Goal: Task Accomplishment & Management: Use online tool/utility

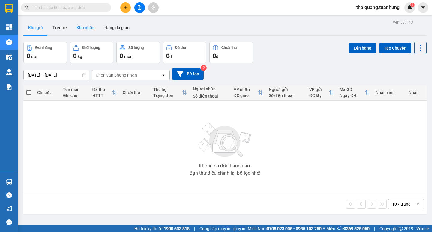
click at [85, 28] on button "Kho nhận" at bounding box center [86, 27] width 28 height 14
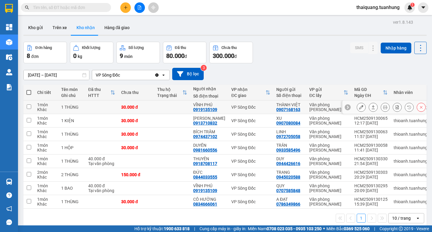
click at [357, 107] on button at bounding box center [361, 107] width 8 height 11
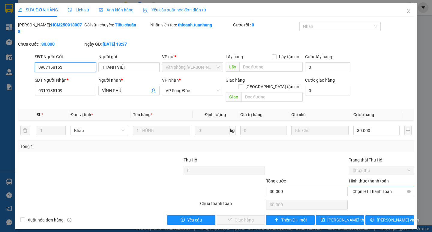
click at [374, 187] on span "Chọn HT Thanh Toán" at bounding box center [382, 191] width 58 height 9
click at [371, 191] on div "Tại văn phòng" at bounding box center [382, 190] width 58 height 7
type input "0"
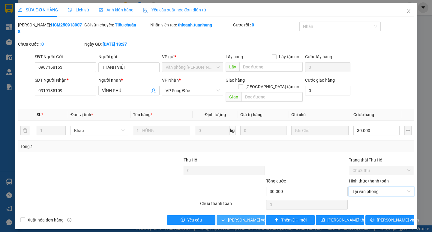
click at [255, 217] on span "[PERSON_NAME] và Giao hàng" at bounding box center [257, 220] width 58 height 7
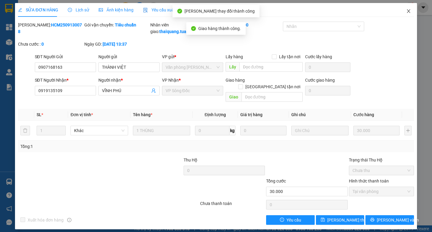
click at [407, 12] on icon "close" at bounding box center [409, 11] width 5 height 5
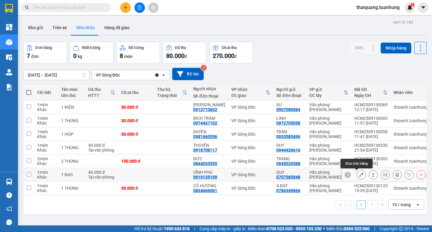
click at [359, 173] on icon at bounding box center [361, 175] width 4 height 4
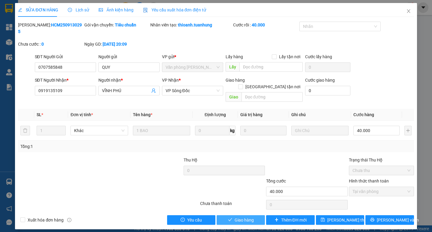
click at [254, 215] on button "Giao hàng" at bounding box center [241, 220] width 48 height 10
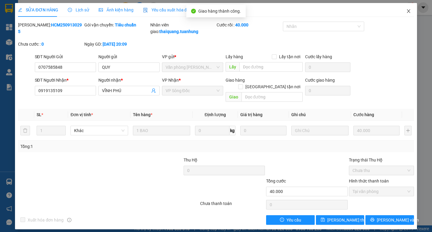
click at [407, 11] on icon "close" at bounding box center [409, 11] width 5 height 5
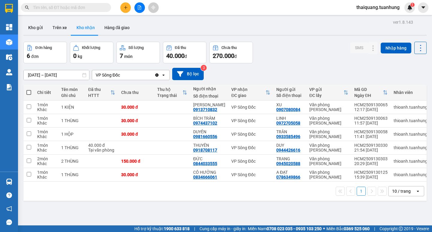
click at [86, 27] on button "Kho nhận" at bounding box center [86, 27] width 28 height 14
click at [41, 30] on button "Kho gửi" at bounding box center [35, 27] width 24 height 14
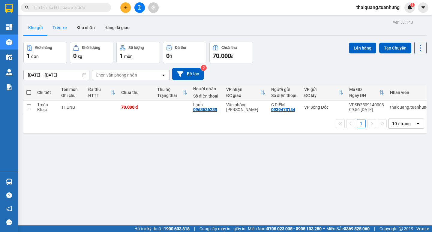
click at [62, 27] on button "Trên xe" at bounding box center [60, 27] width 24 height 14
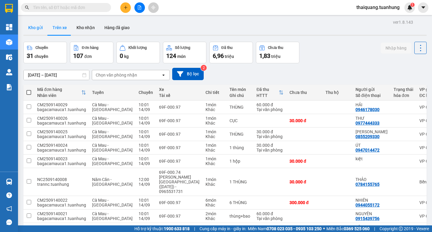
click at [35, 30] on button "Kho gửi" at bounding box center [35, 27] width 24 height 14
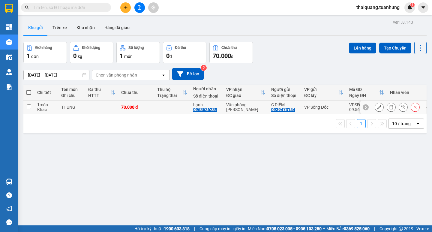
click at [31, 106] on input "checkbox" at bounding box center [29, 107] width 5 height 5
checkbox input "true"
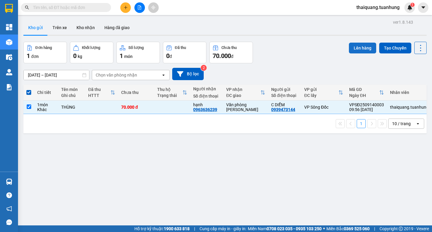
click at [353, 48] on button "Lên hàng" at bounding box center [362, 48] width 27 height 11
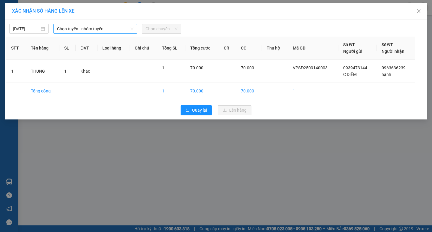
click at [109, 31] on span "Chọn tuyến - nhóm tuyến" at bounding box center [95, 28] width 77 height 9
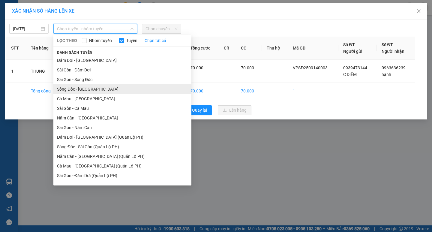
click at [89, 88] on li "Sông Đốc - [GEOGRAPHIC_DATA]" at bounding box center [122, 89] width 138 height 10
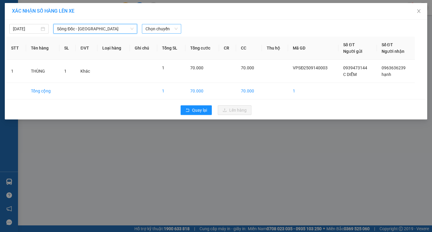
click at [157, 31] on span "Chọn chuyến" at bounding box center [162, 28] width 32 height 9
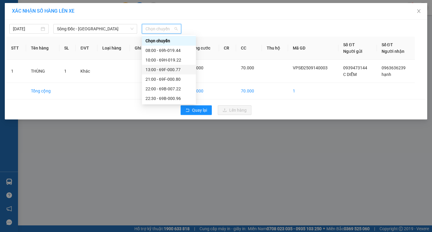
click at [165, 68] on div "13:00 - 69F-000.77" at bounding box center [169, 69] width 47 height 7
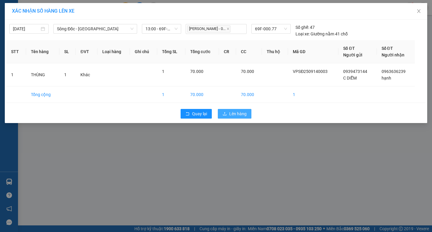
click at [228, 112] on button "Lên hàng" at bounding box center [235, 114] width 34 height 10
